Goal: Task Accomplishment & Management: Manage account settings

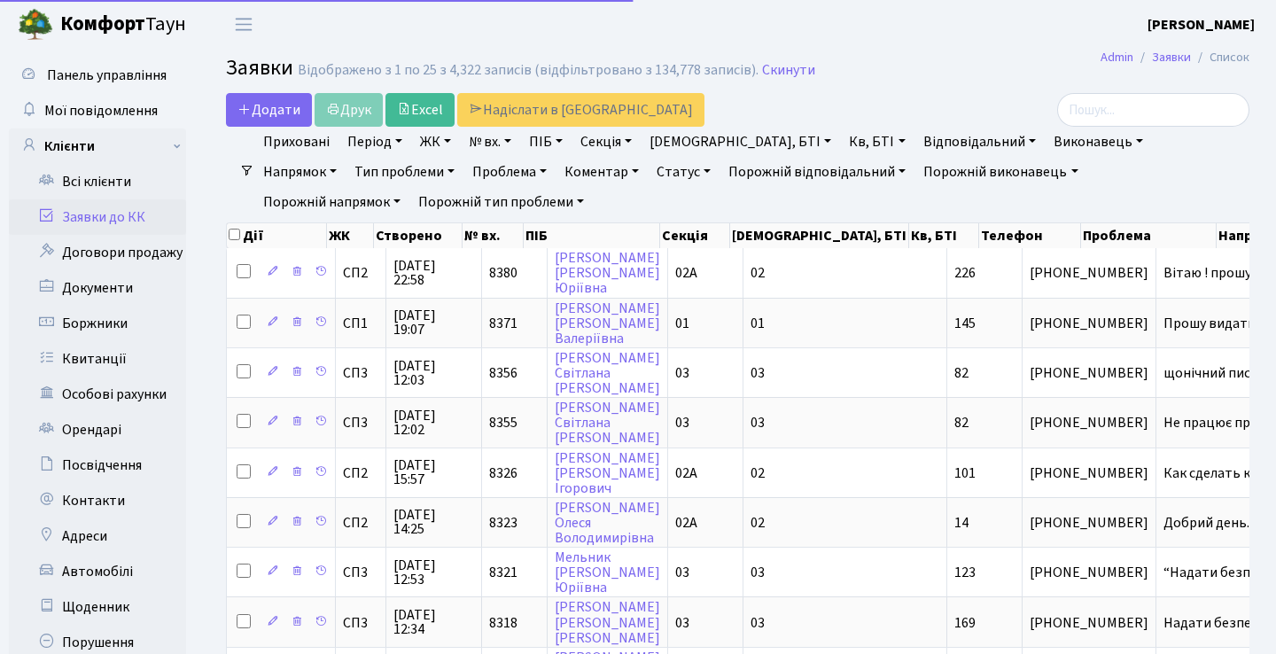
select select "25"
click at [592, 27] on header "Комфорт Таун Анна Г. Мій обліковий запис Вийти" at bounding box center [638, 24] width 1276 height 49
click at [97, 182] on link "Всі клієнти" at bounding box center [97, 181] width 177 height 35
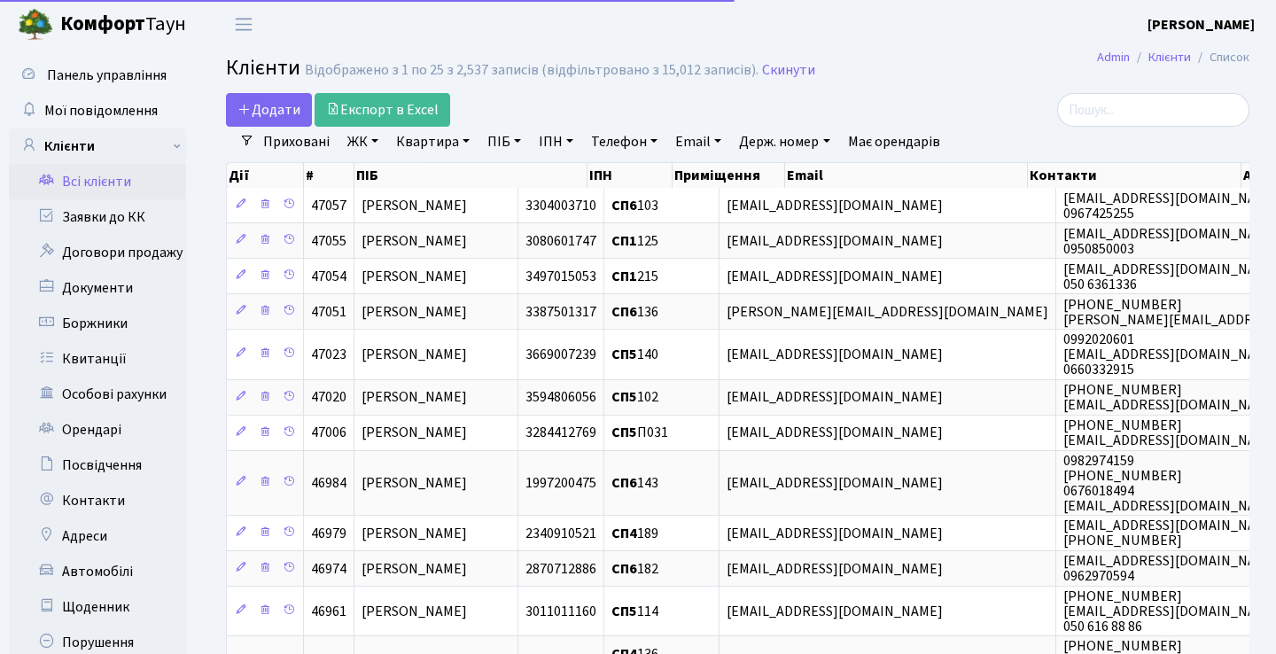
select select "25"
click at [1104, 108] on input "search" at bounding box center [1153, 110] width 192 height 34
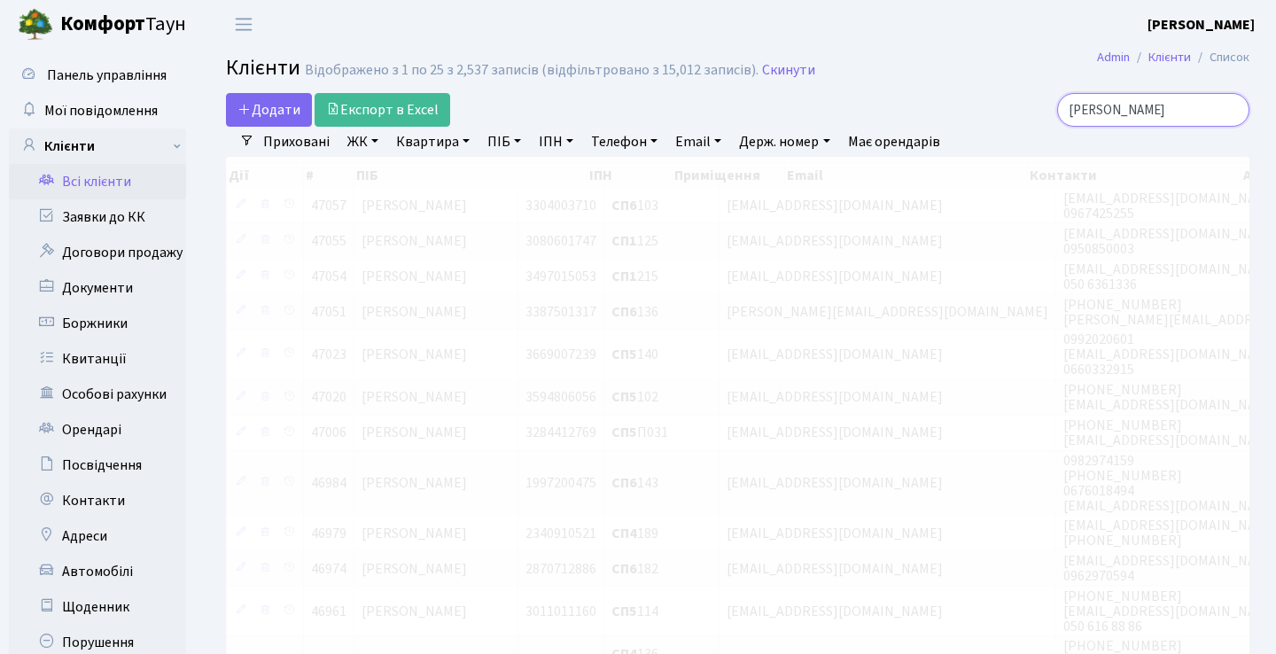
type input "[PERSON_NAME]"
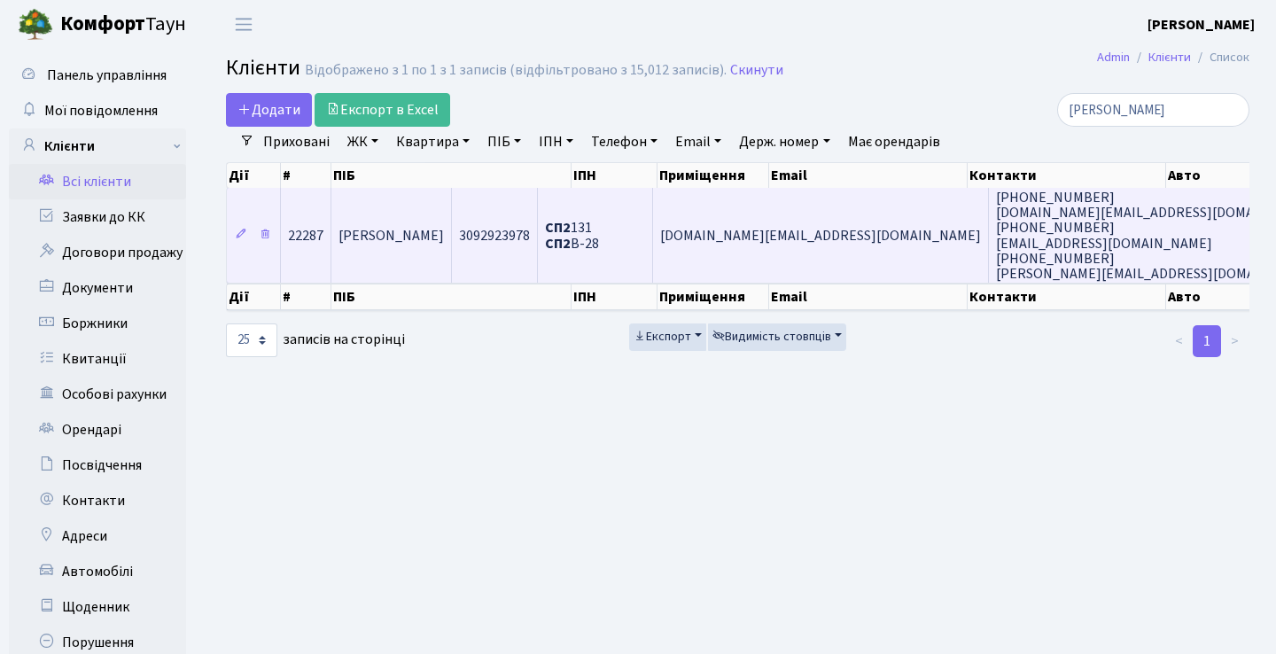
click at [893, 246] on span "novakivskiy.family@gmail.com" at bounding box center [820, 235] width 321 height 19
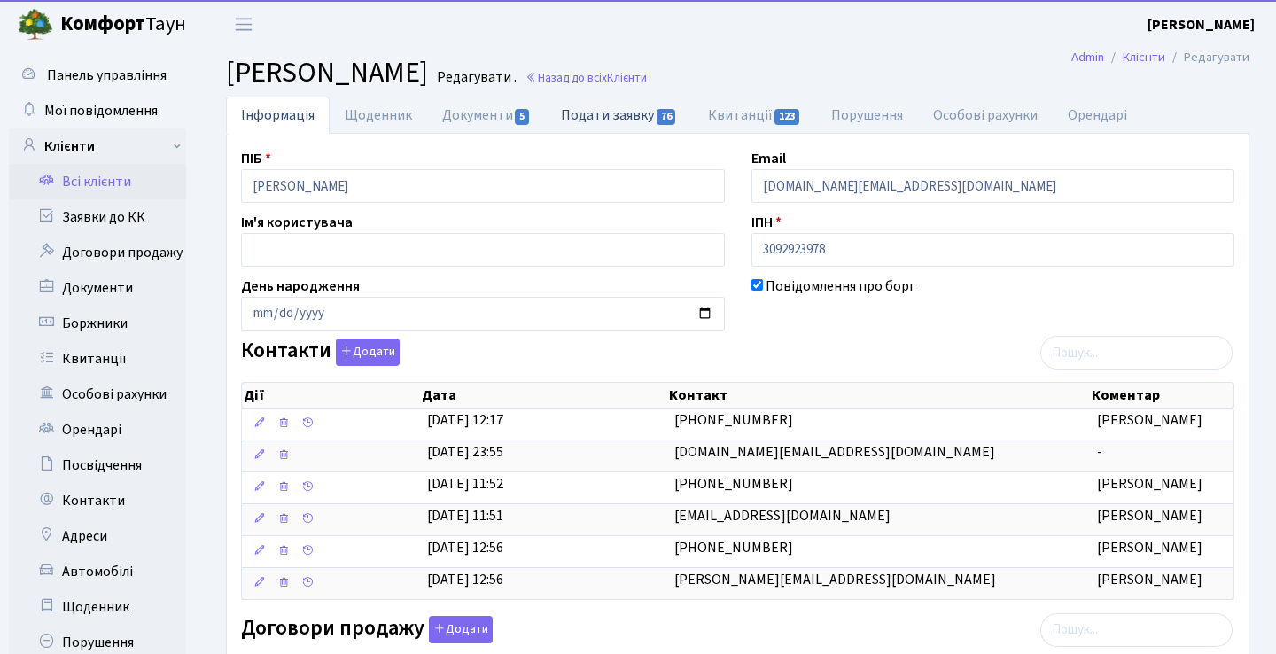
click at [638, 113] on link "Подати заявку 76" at bounding box center [619, 115] width 146 height 36
select select "25"
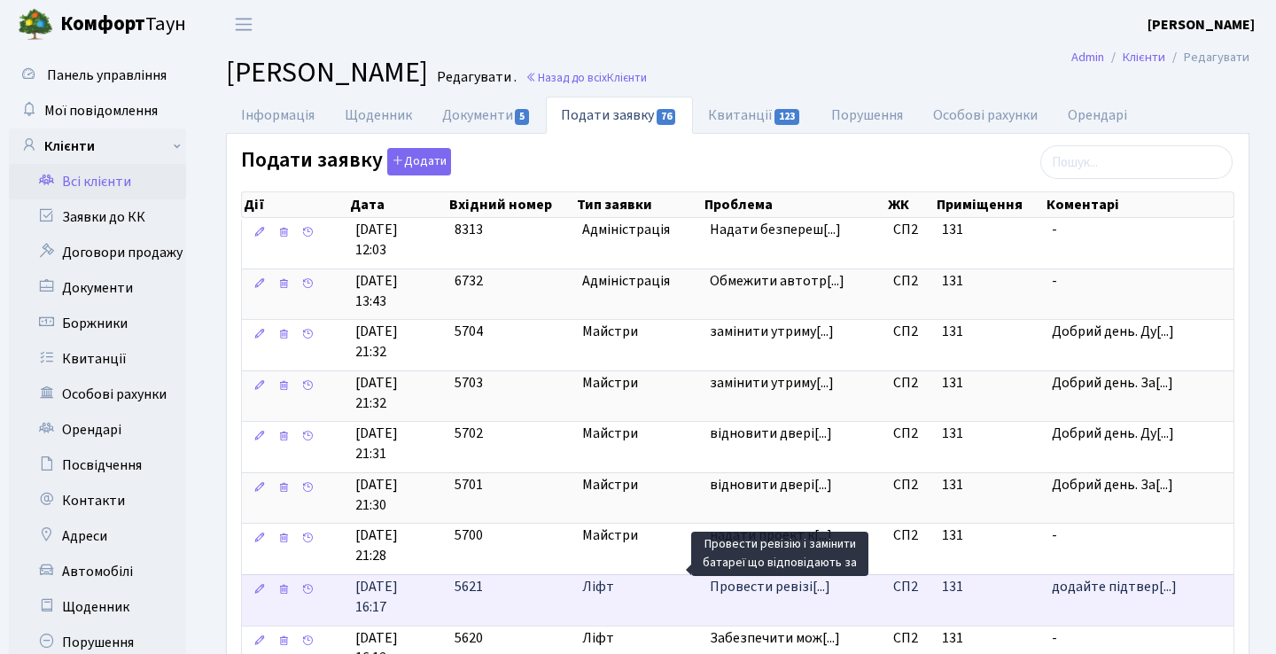
click at [766, 578] on span "Провести ревізі[...]" at bounding box center [770, 586] width 121 height 19
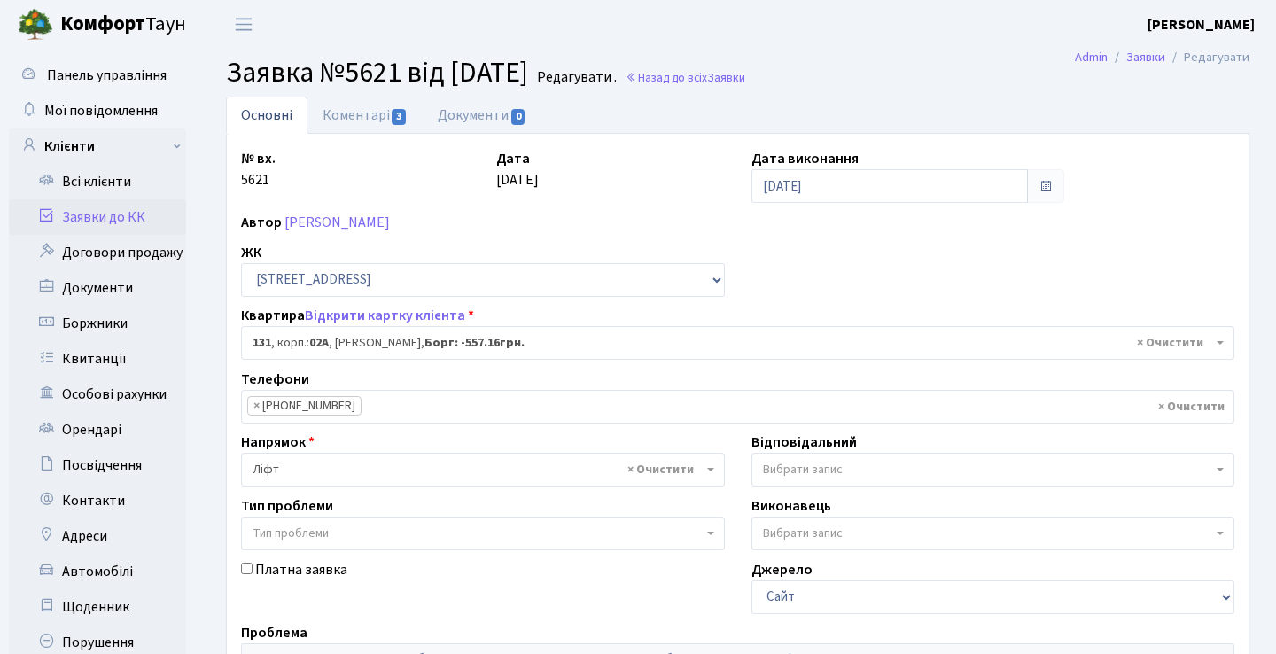
select select "20381"
click at [349, 119] on link "Коментарі 3" at bounding box center [365, 115] width 115 height 36
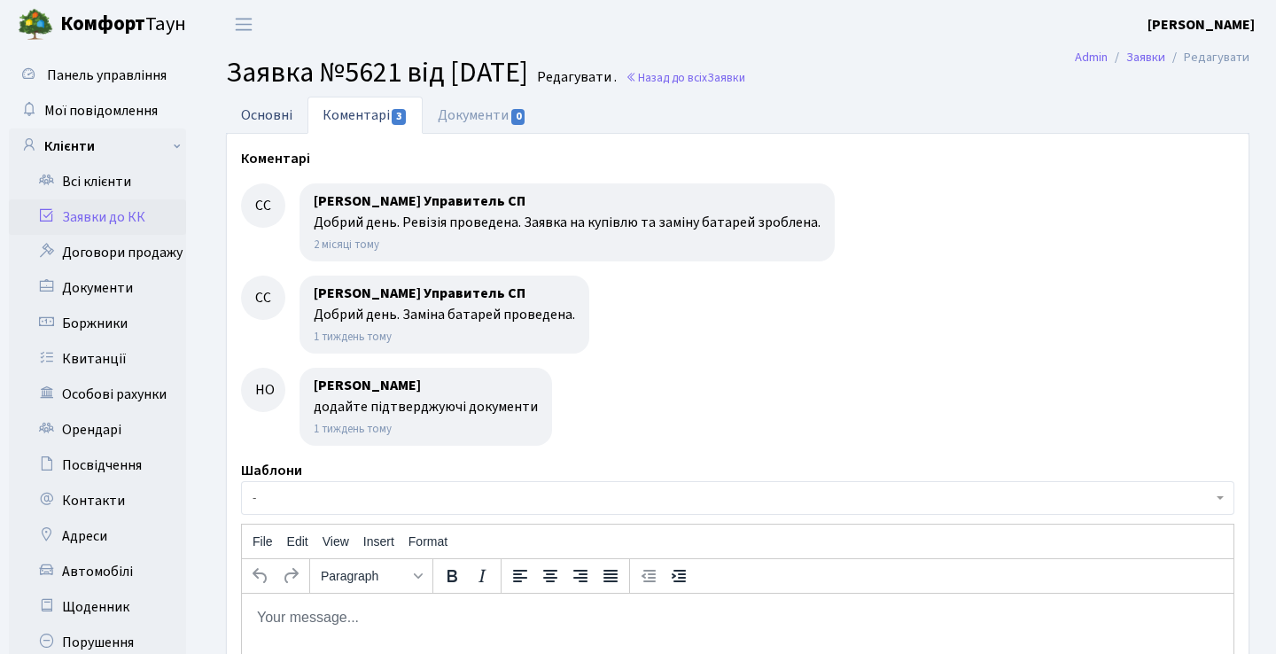
click at [293, 108] on link "Основні" at bounding box center [267, 115] width 82 height 36
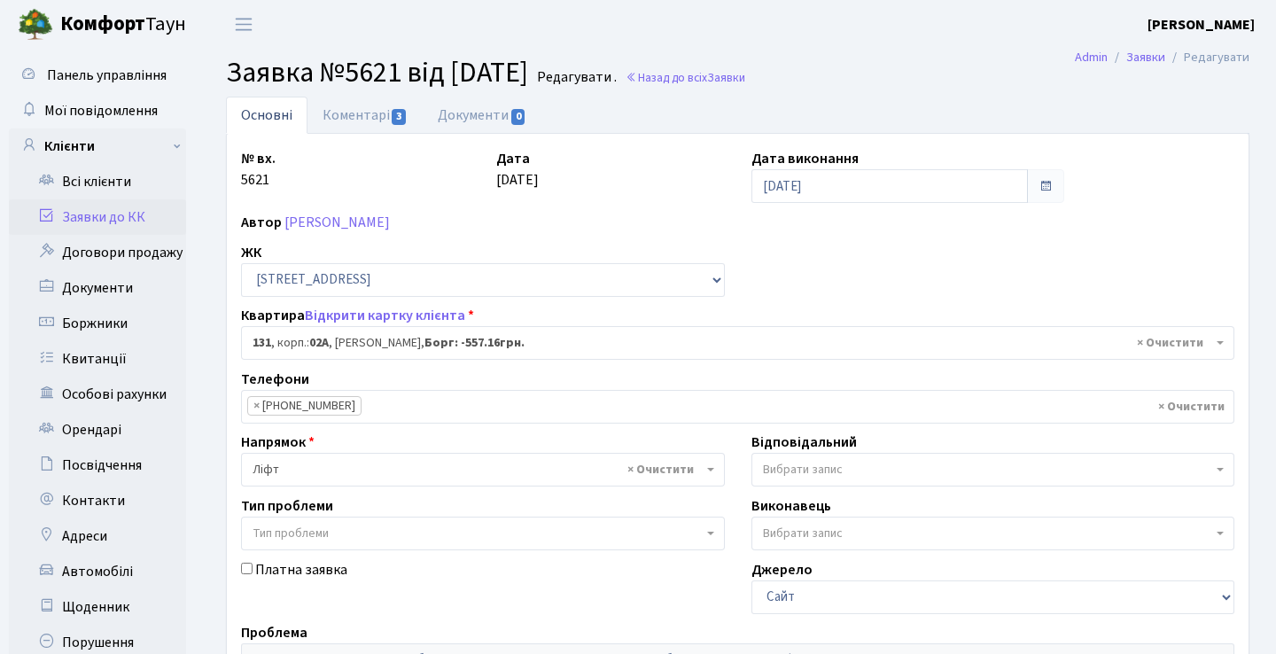
click at [154, 212] on link "Заявки до КК" at bounding box center [97, 216] width 177 height 35
click at [142, 220] on link "Заявки до КК" at bounding box center [97, 216] width 177 height 35
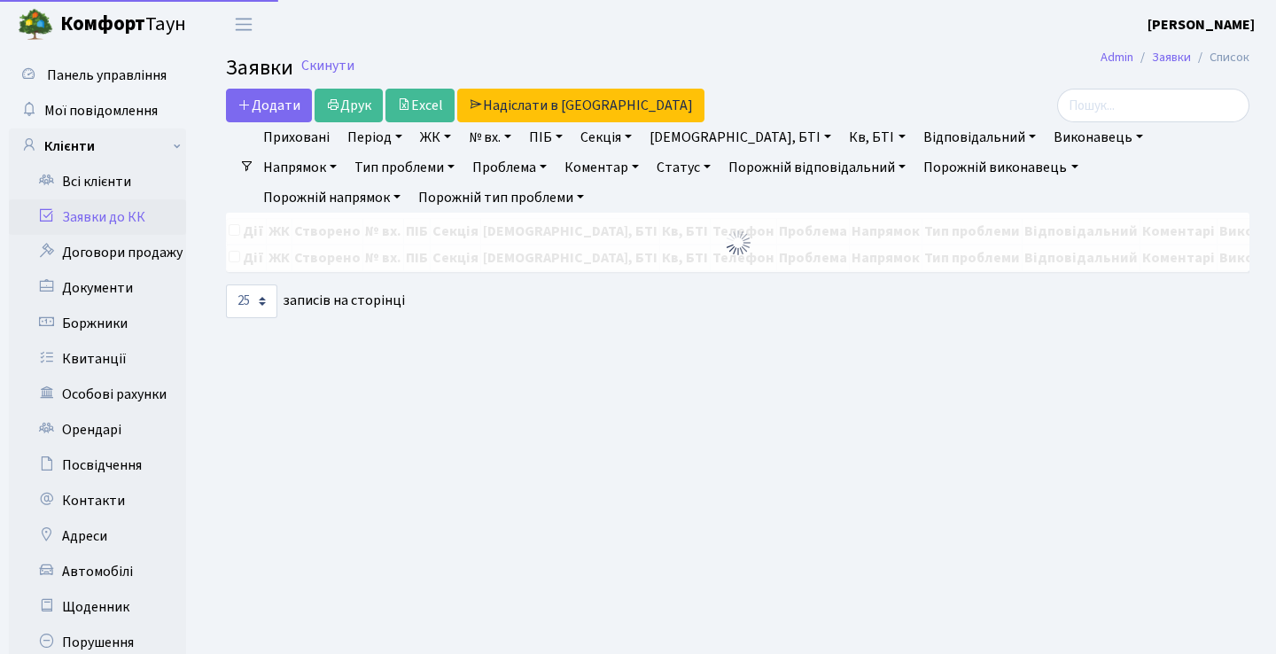
select select "25"
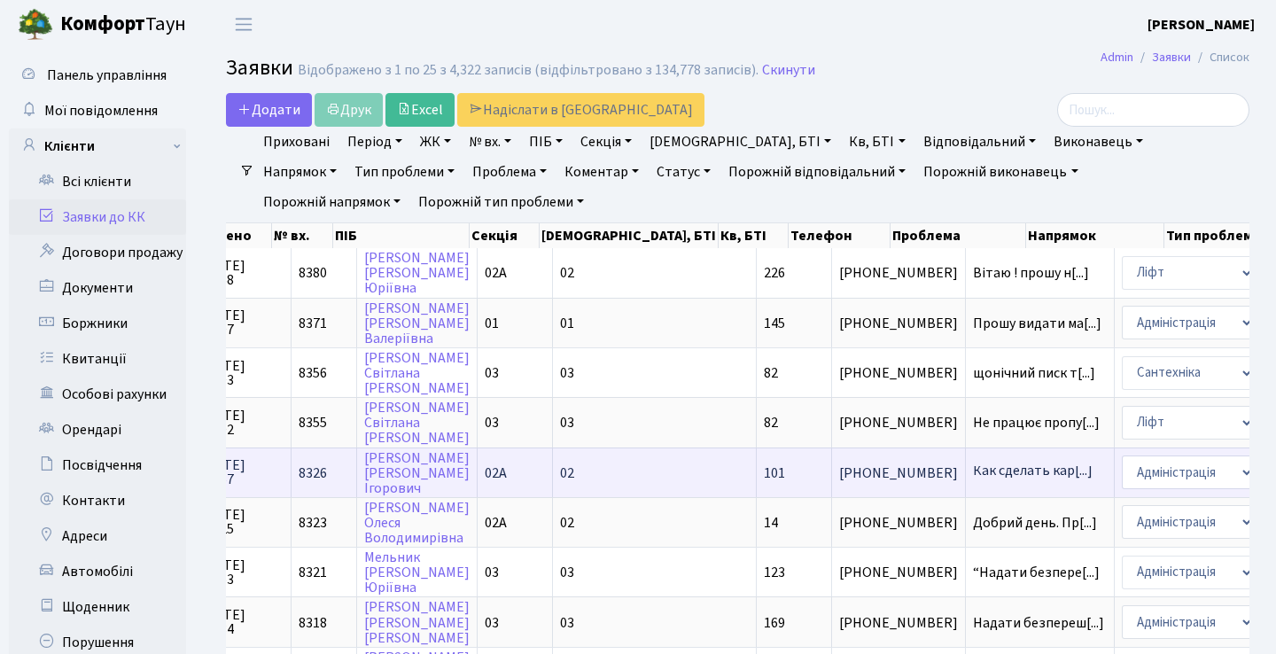
scroll to position [3, 0]
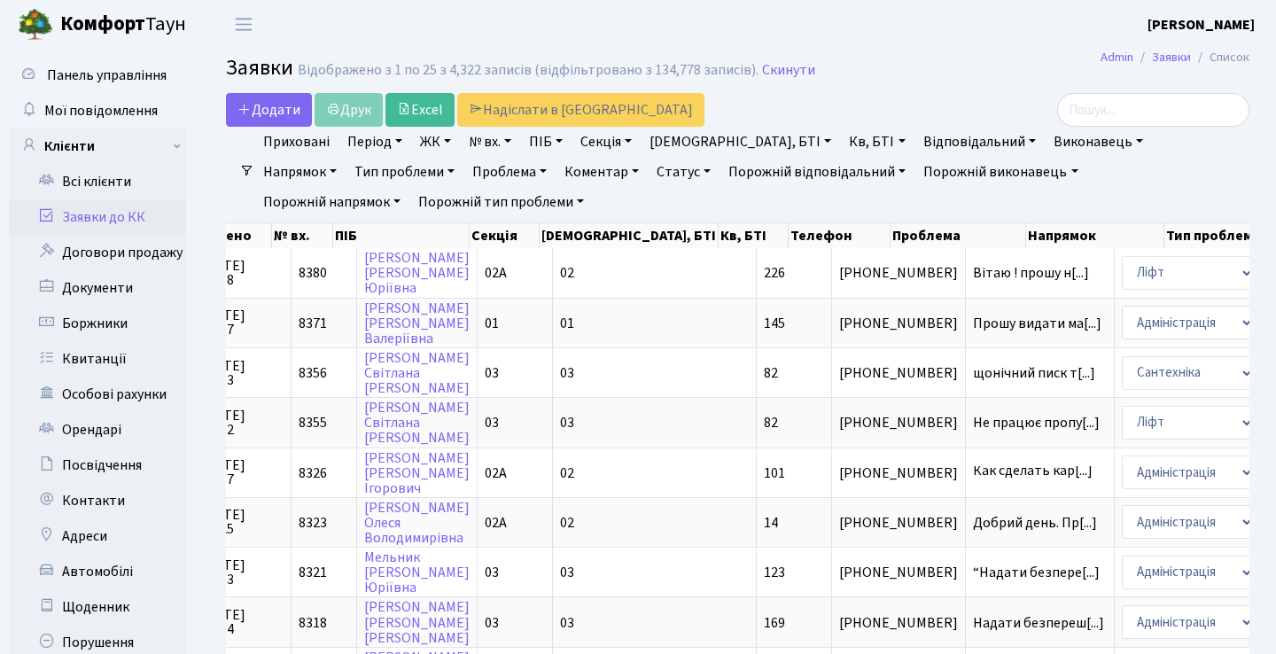
click at [957, 75] on h2 "Заявки Відображено з 1 по 25 з 4,322 записів (відфільтровано з 134,778 записів)…" at bounding box center [738, 71] width 1024 height 30
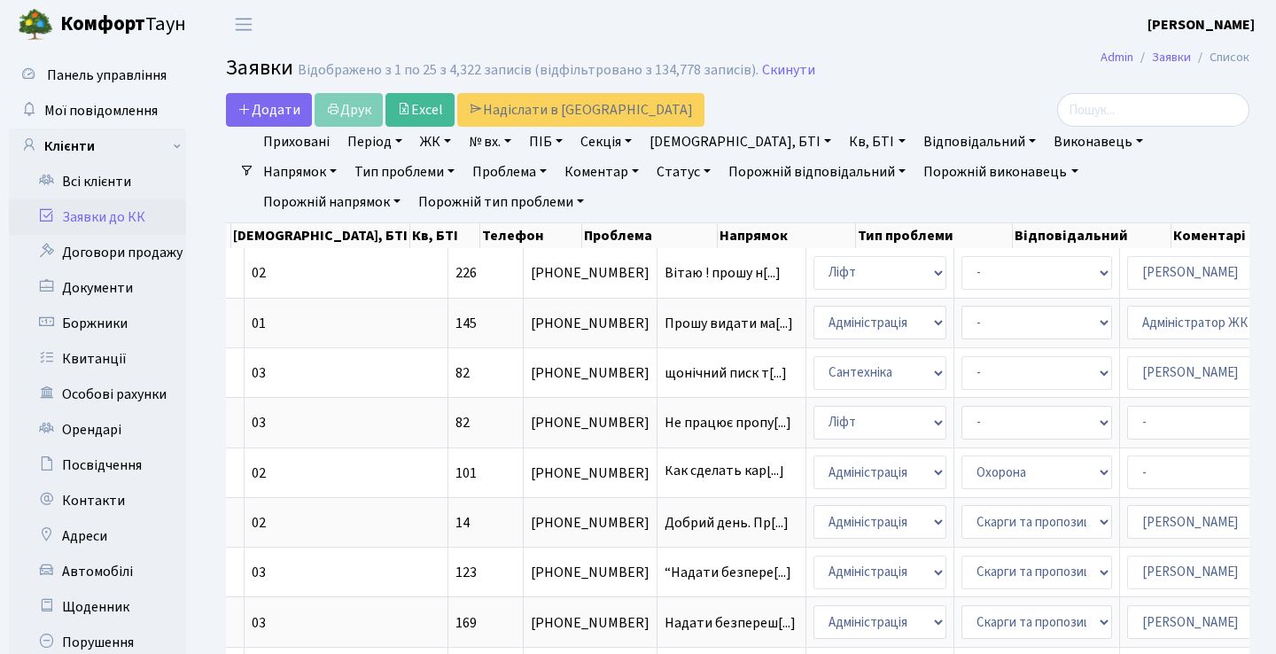
scroll to position [0, 0]
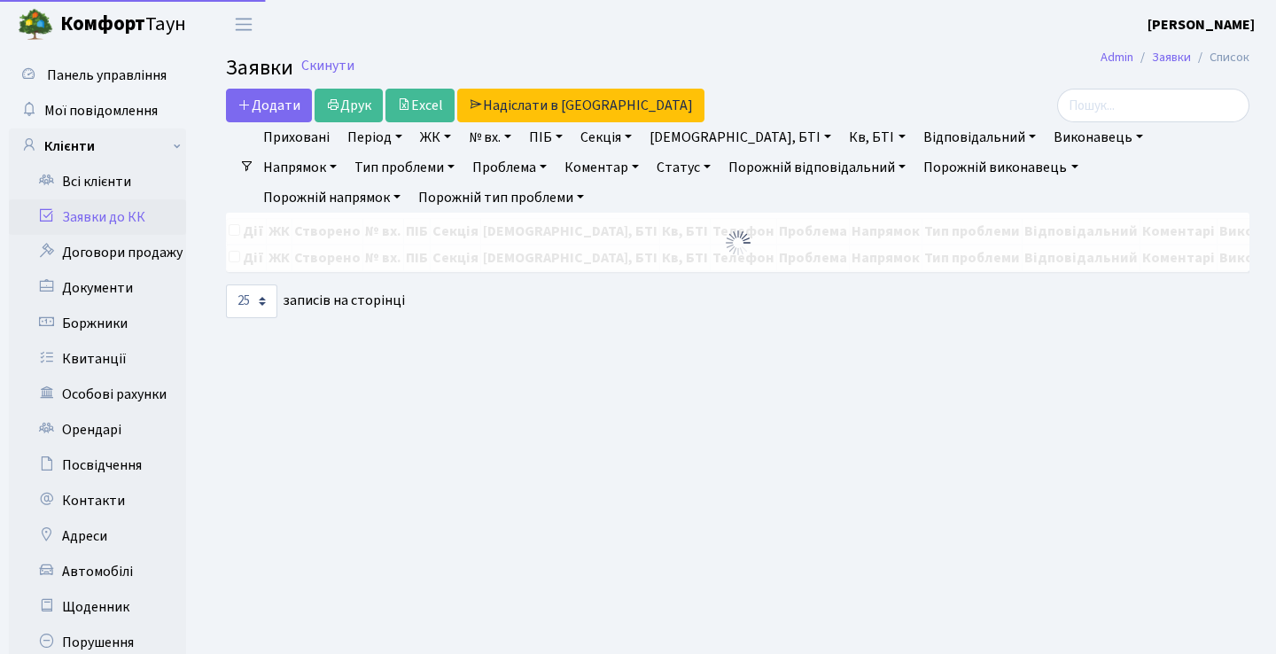
select select "25"
